Goal: Task Accomplishment & Management: Use online tool/utility

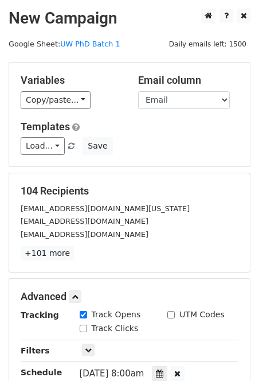
scroll to position [158, 0]
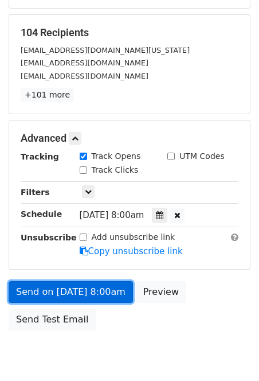
click at [90, 287] on link "Send on Oct 3 at 8:00am" at bounding box center [71, 292] width 124 height 22
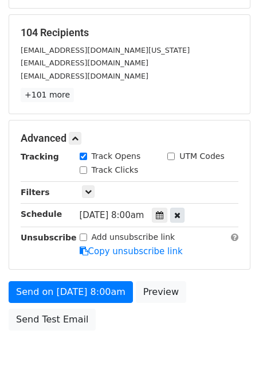
click at [181, 214] on icon at bounding box center [177, 215] width 6 height 8
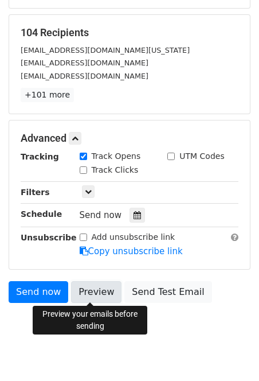
click at [91, 298] on link "Preview" at bounding box center [96, 292] width 50 height 22
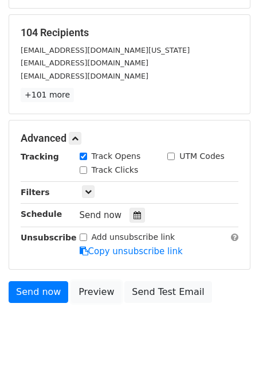
scroll to position [131, 0]
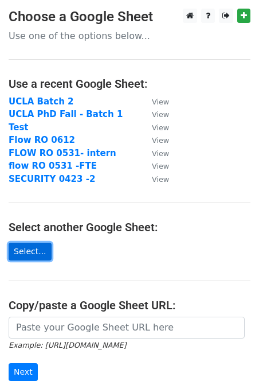
click at [34, 245] on link "Select..." at bounding box center [30, 252] width 43 height 18
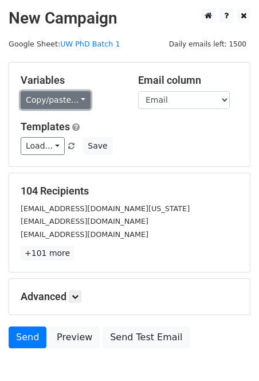
click at [41, 103] on link "Copy/paste..." at bounding box center [56, 100] width 70 height 18
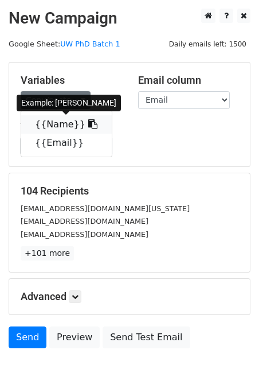
click at [51, 128] on link "{{Name}}" at bounding box center [66, 124] width 91 height 18
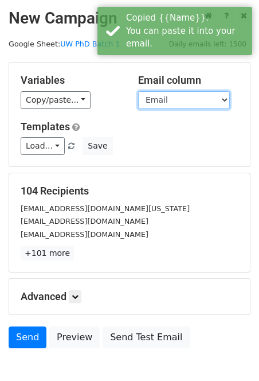
click at [174, 96] on select "Name Email" at bounding box center [184, 100] width 92 height 18
click at [138, 91] on select "Name Email" at bounding box center [184, 100] width 92 height 18
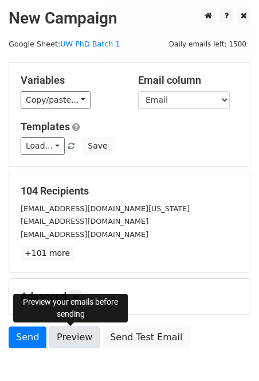
click at [75, 342] on link "Preview" at bounding box center [74, 337] width 50 height 22
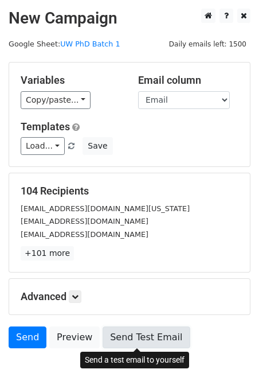
click at [108, 333] on link "Send Test Email" at bounding box center [146, 337] width 87 height 22
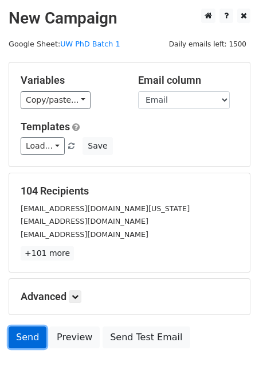
click at [33, 334] on link "Send" at bounding box center [28, 337] width 38 height 22
